Goal: Obtain resource: Download file/media

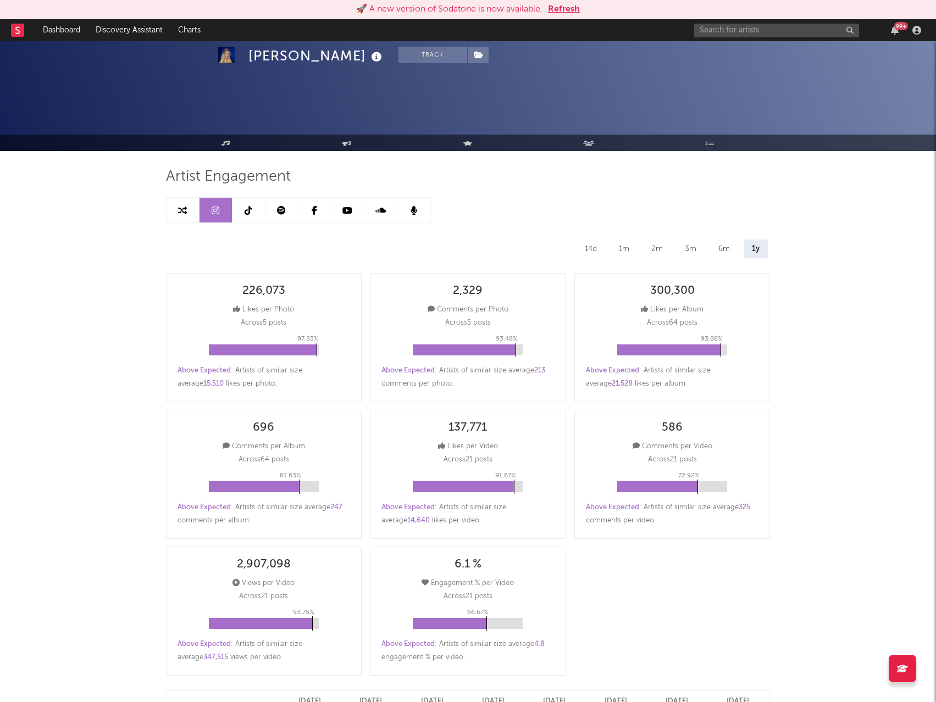
select select "YTD"
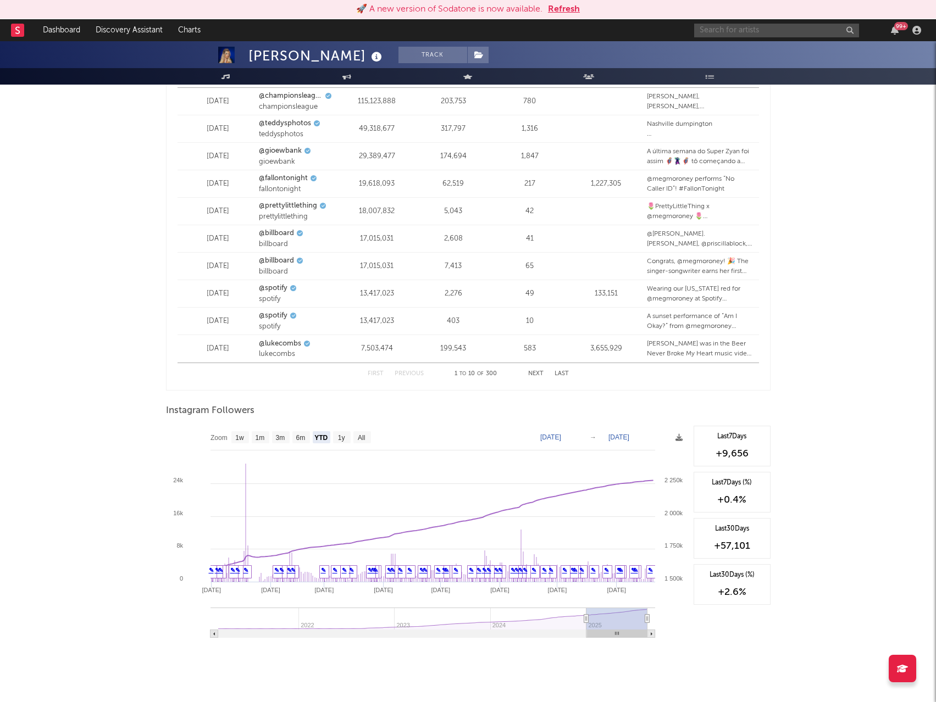
click at [720, 32] on input "text" at bounding box center [776, 31] width 165 height 14
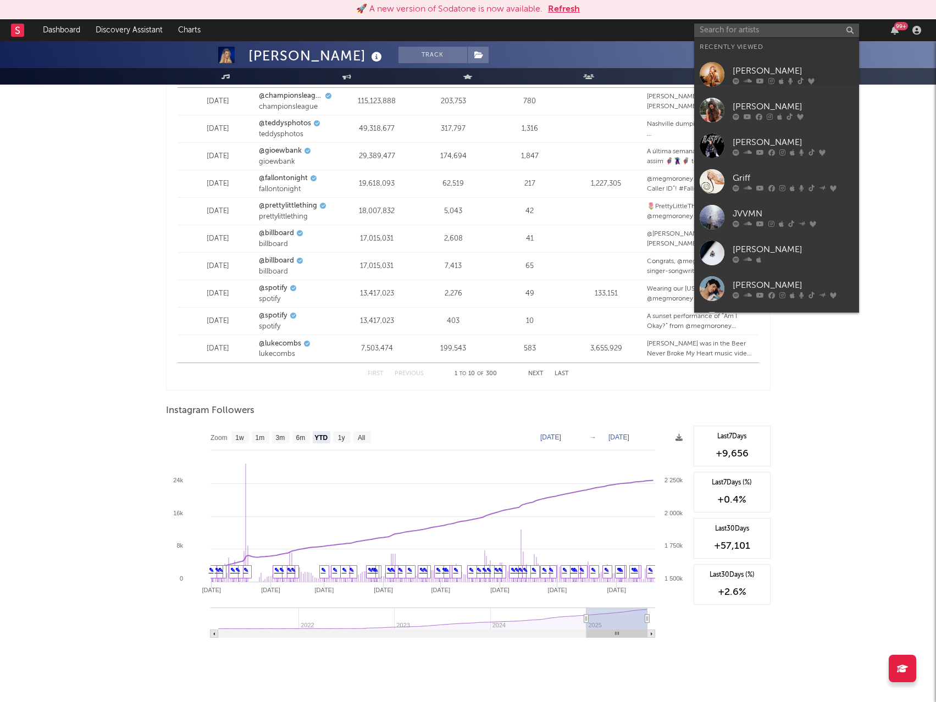
click at [757, 71] on div "[PERSON_NAME]" at bounding box center [793, 70] width 121 height 13
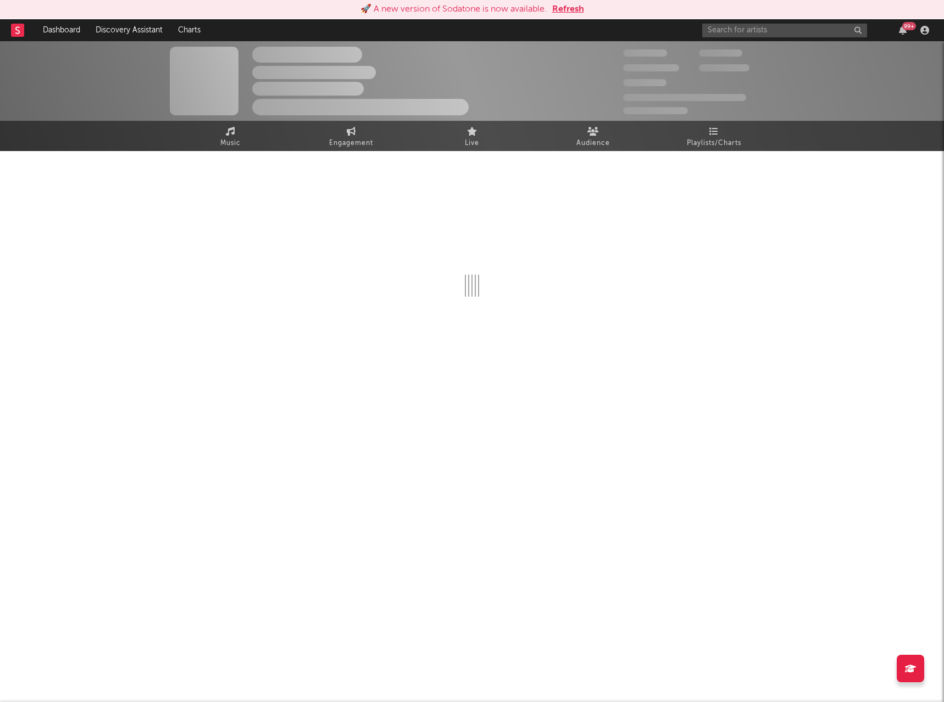
click at [572, 9] on button "Refresh" at bounding box center [568, 9] width 32 height 13
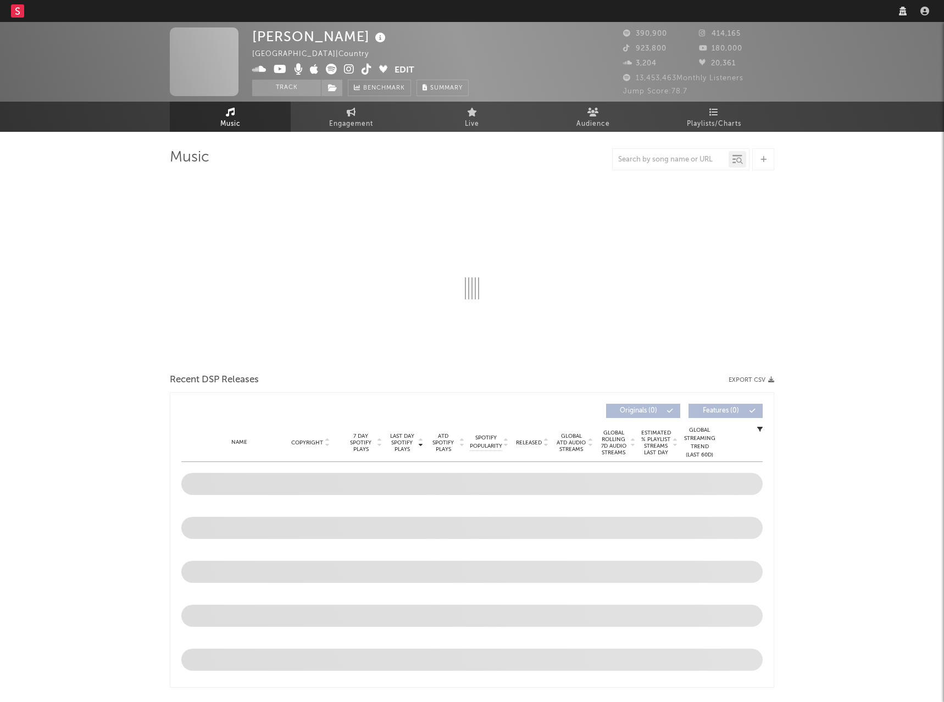
click at [324, 121] on link "Engagement" at bounding box center [351, 117] width 121 height 30
select select "1w"
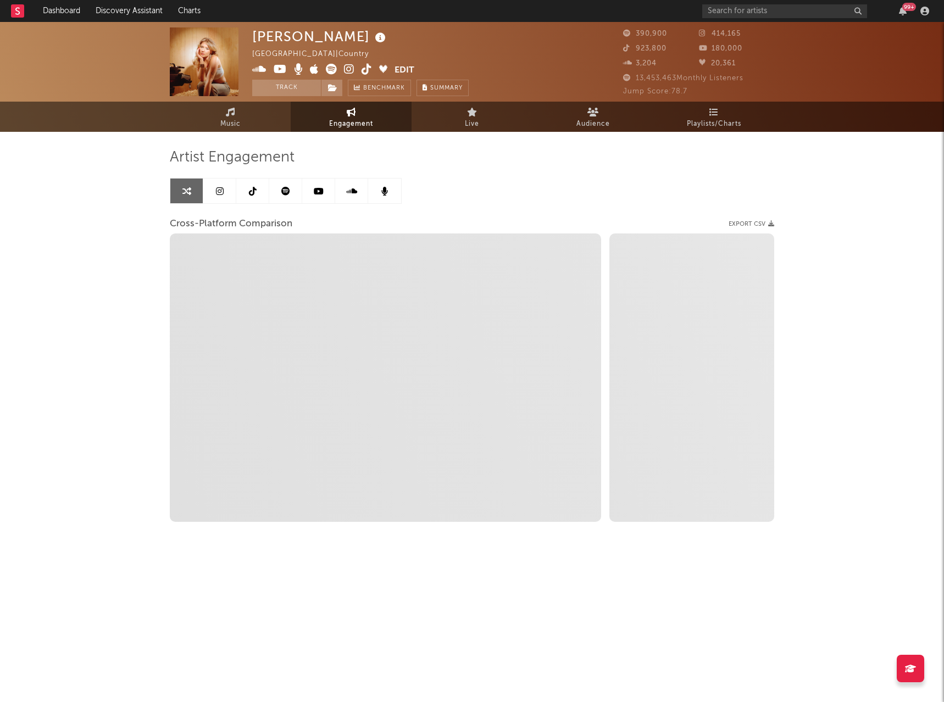
click at [258, 190] on link at bounding box center [252, 191] width 33 height 25
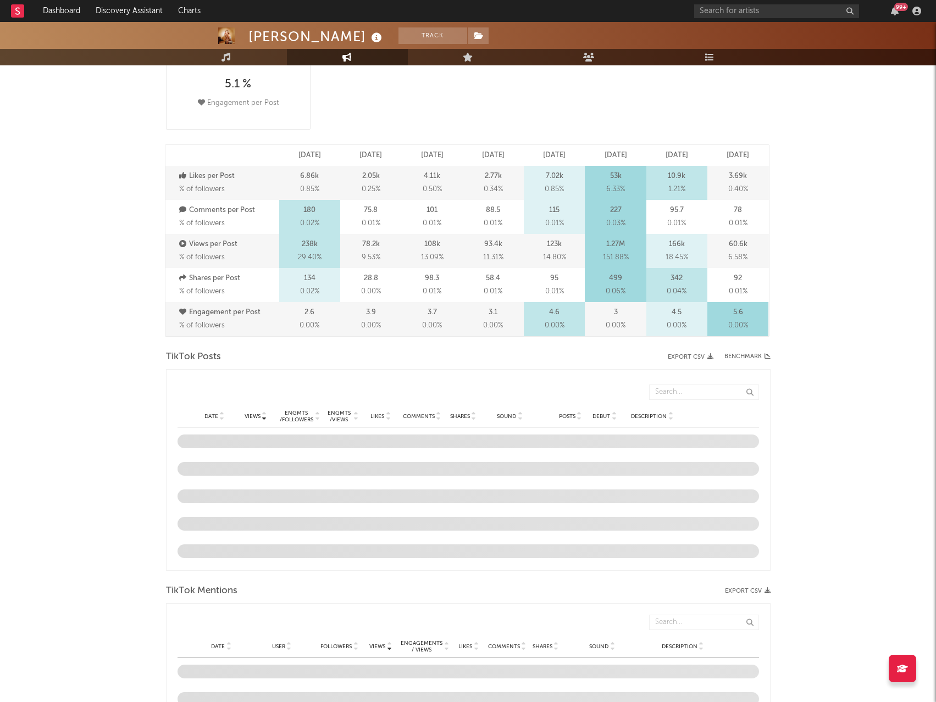
select select "6m"
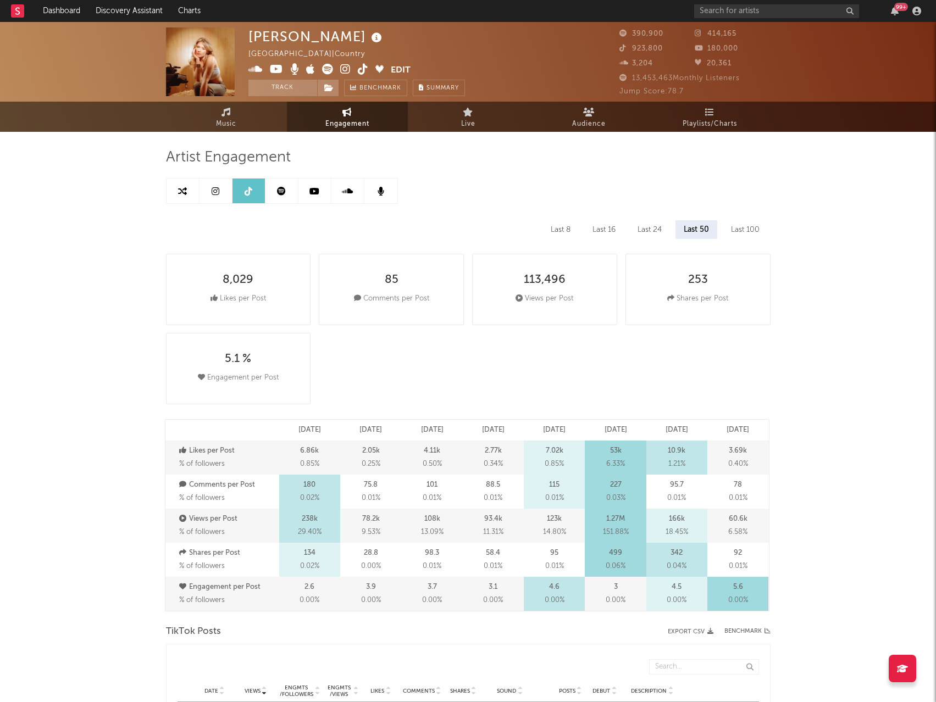
click at [286, 193] on link at bounding box center [281, 191] width 33 height 25
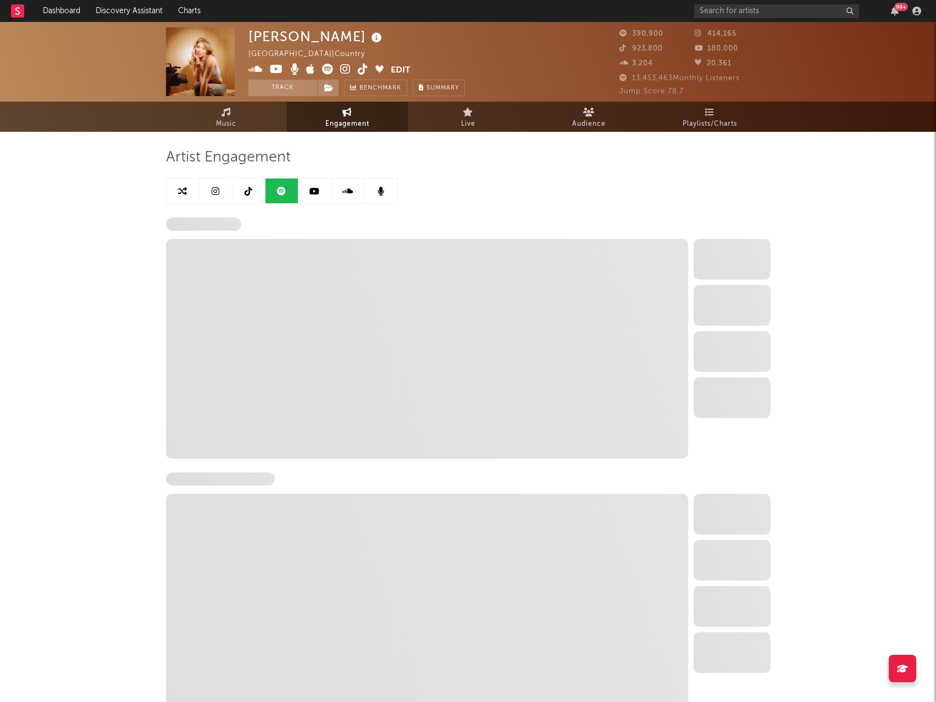
select select "6m"
select select "1w"
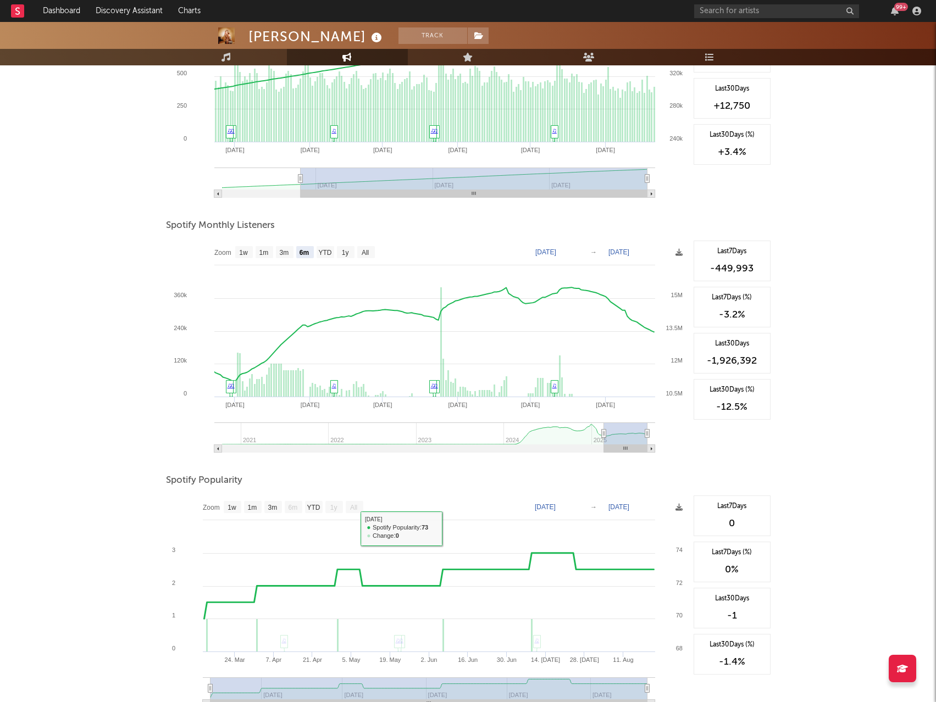
scroll to position [179, 0]
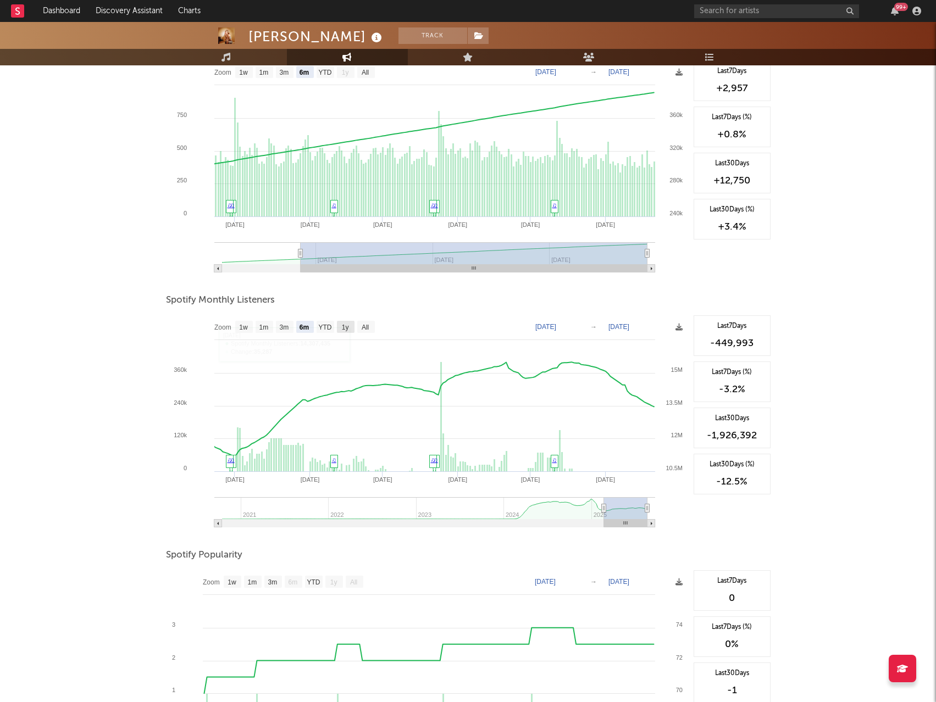
click at [348, 327] on text "1y" at bounding box center [344, 328] width 7 height 8
select select "1y"
type input "2024-08-21"
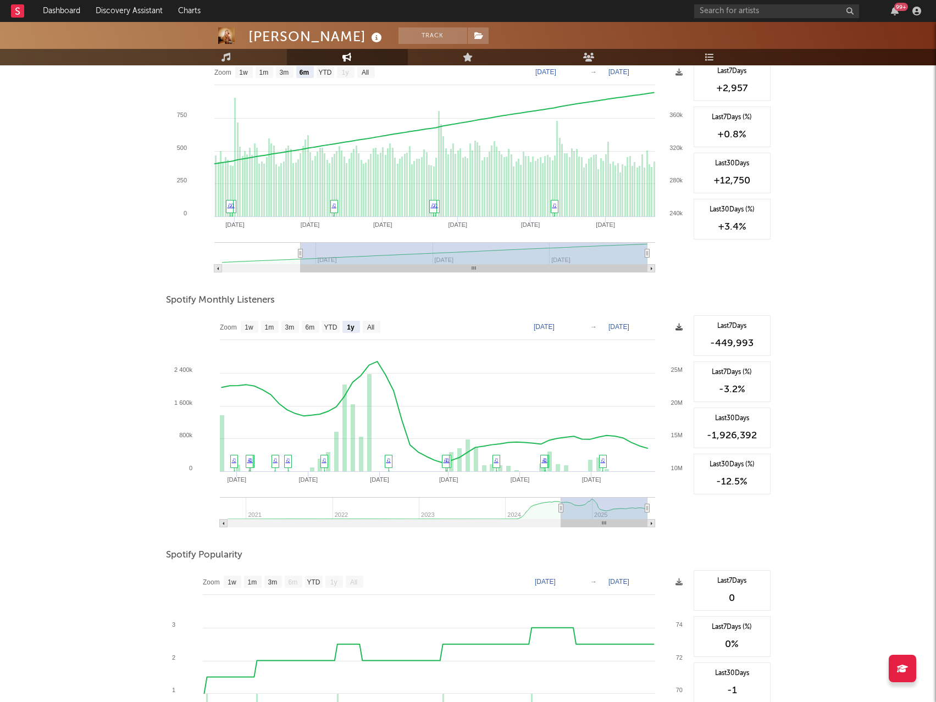
click at [679, 327] on icon at bounding box center [678, 327] width 7 height 7
click at [635, 339] on span "Download as CSV" at bounding box center [627, 339] width 110 height 19
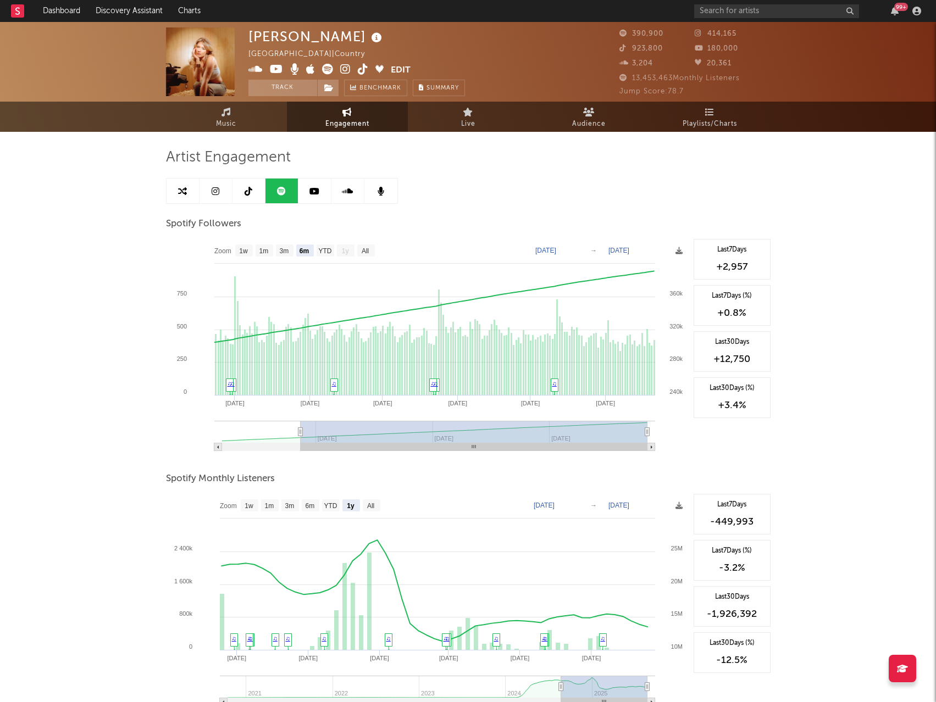
click at [230, 188] on link at bounding box center [215, 191] width 33 height 25
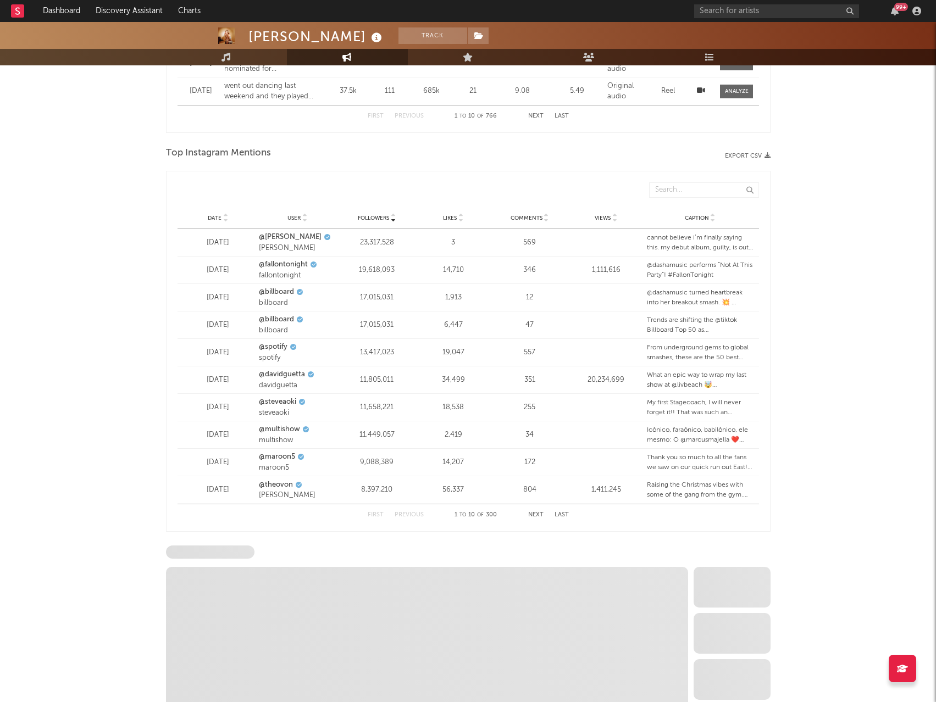
scroll to position [1319, 0]
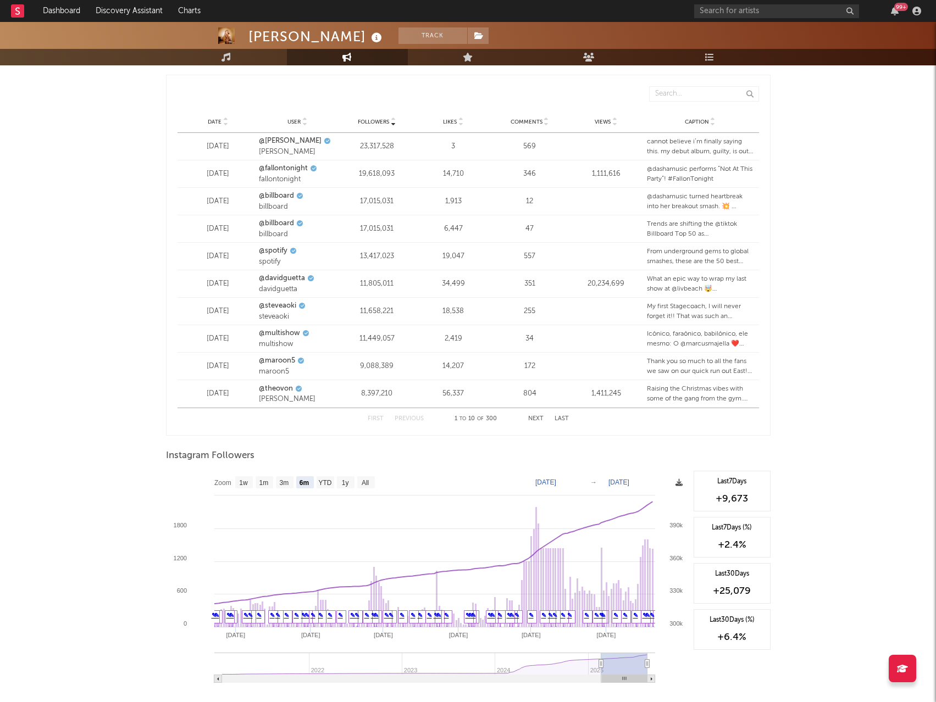
click at [679, 480] on icon at bounding box center [678, 482] width 7 height 7
click at [346, 481] on text "1y" at bounding box center [344, 483] width 7 height 8
select select "1y"
type input "2024-08-20"
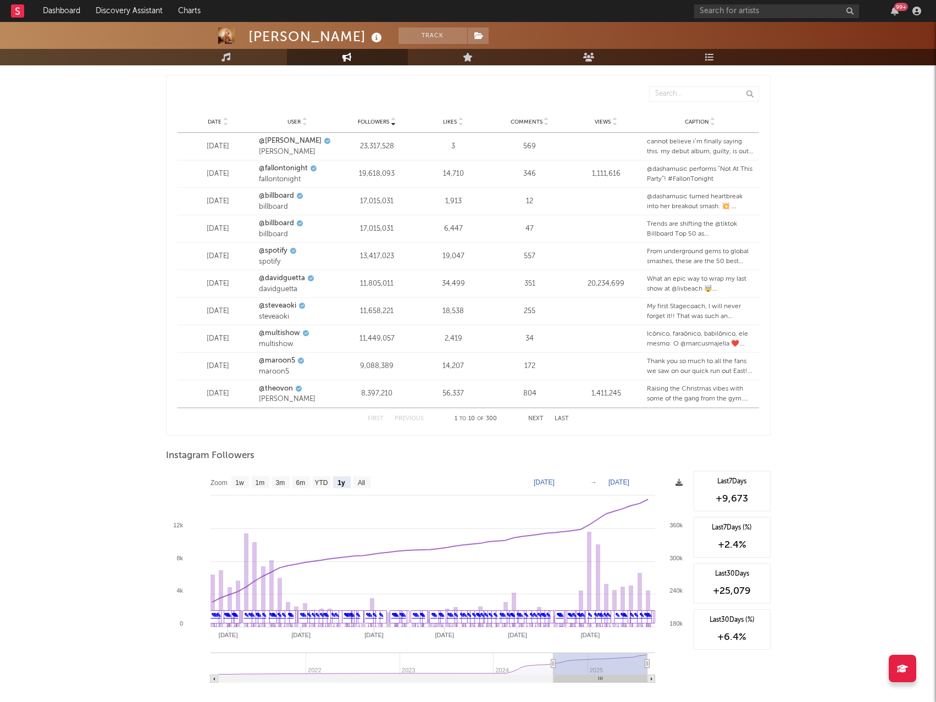
click at [677, 484] on icon at bounding box center [678, 482] width 7 height 7
click at [635, 492] on span "Download as CSV" at bounding box center [624, 495] width 110 height 19
click at [281, 486] on text "3m" at bounding box center [279, 483] width 9 height 8
select select "3m"
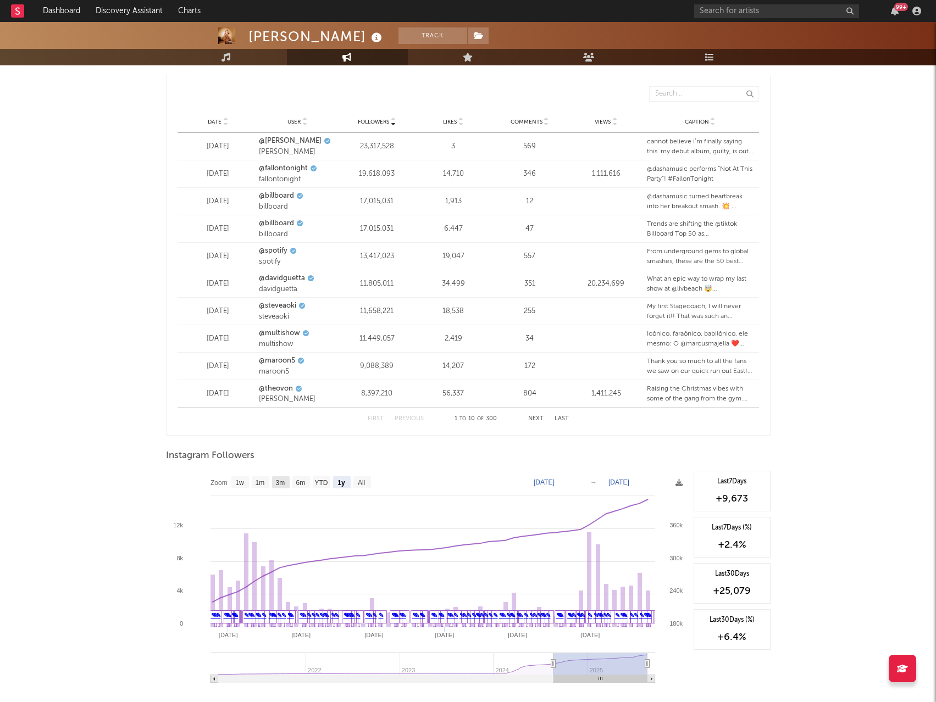
type input "2025-05-20"
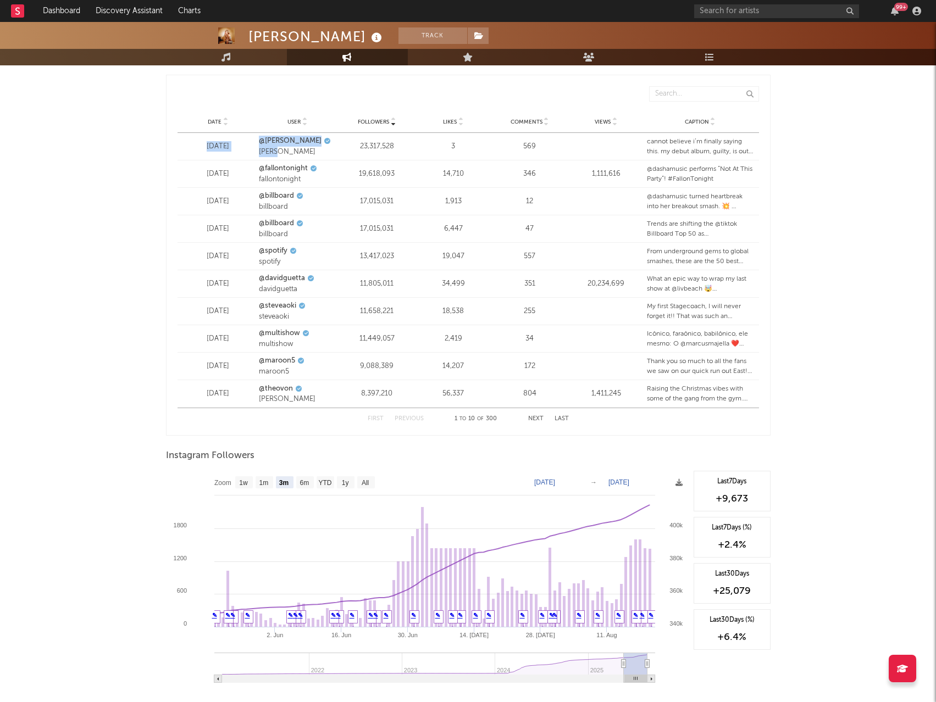
drag, startPoint x: 178, startPoint y: 145, endPoint x: 309, endPoint y: 158, distance: 132.0
click at [309, 158] on div "Date Apr 20, 2023 User @loren loren Followers 23,317,528 Likes 3 Comments 569 V…" at bounding box center [468, 146] width 581 height 27
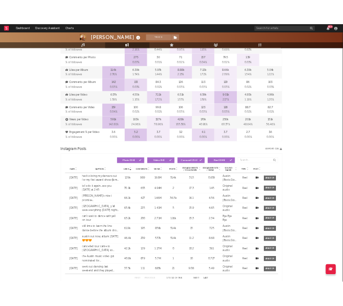
scroll to position [550, 0]
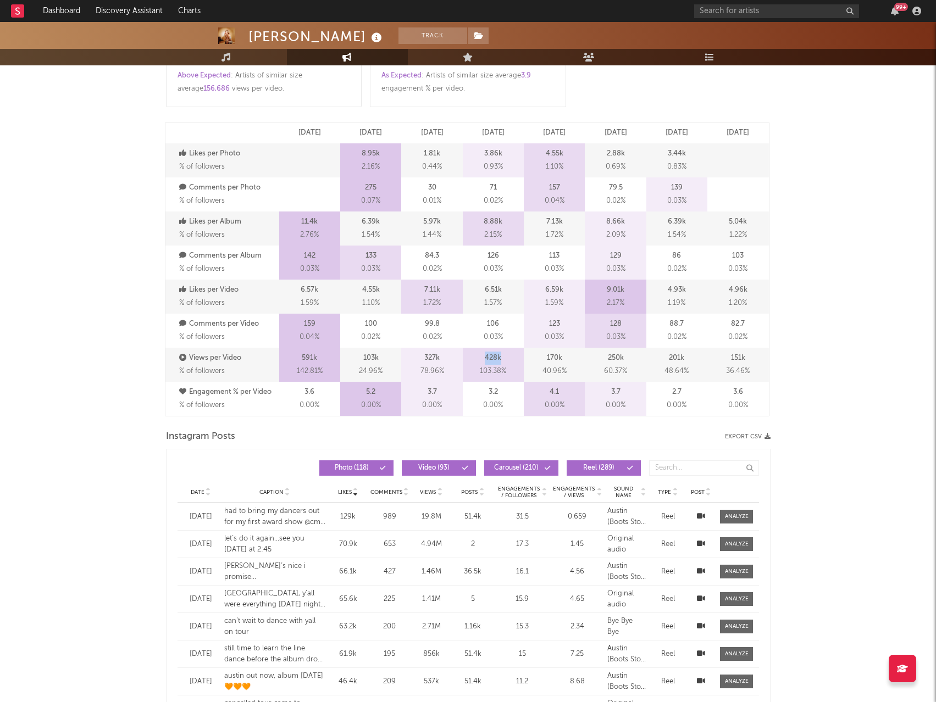
drag, startPoint x: 485, startPoint y: 362, endPoint x: 504, endPoint y: 361, distance: 19.3
click at [504, 361] on div "428k 103.38 %" at bounding box center [493, 365] width 61 height 34
drag, startPoint x: 600, startPoint y: 293, endPoint x: 625, endPoint y: 290, distance: 25.4
click at [625, 290] on div "9.01k 2.17 %" at bounding box center [615, 297] width 61 height 34
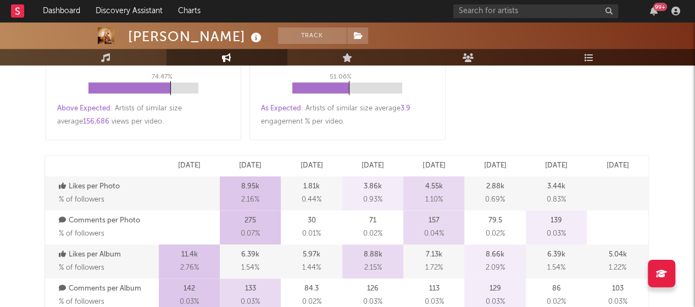
scroll to position [514, 0]
